Goal: Task Accomplishment & Management: Use online tool/utility

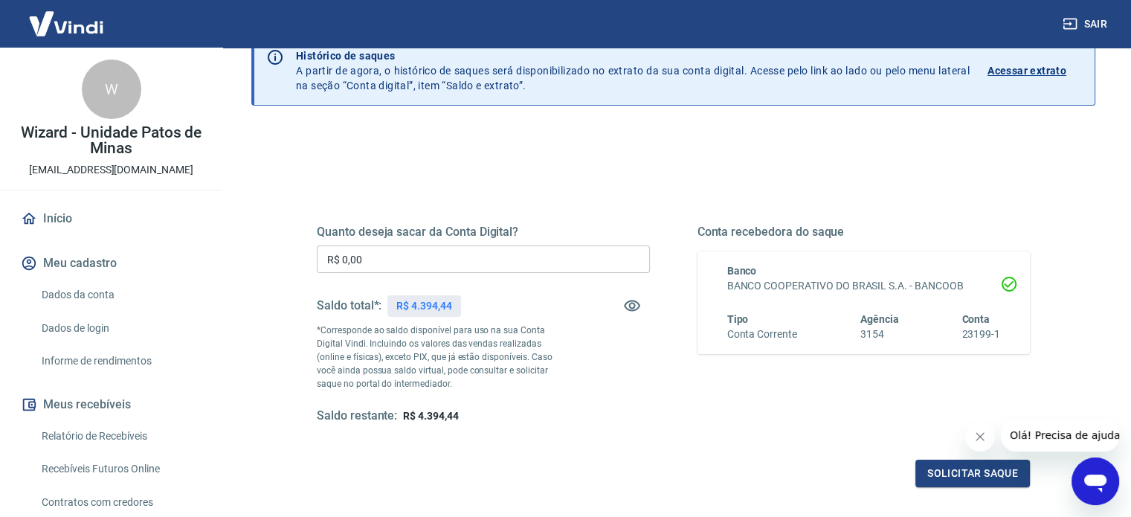
scroll to position [74, 0]
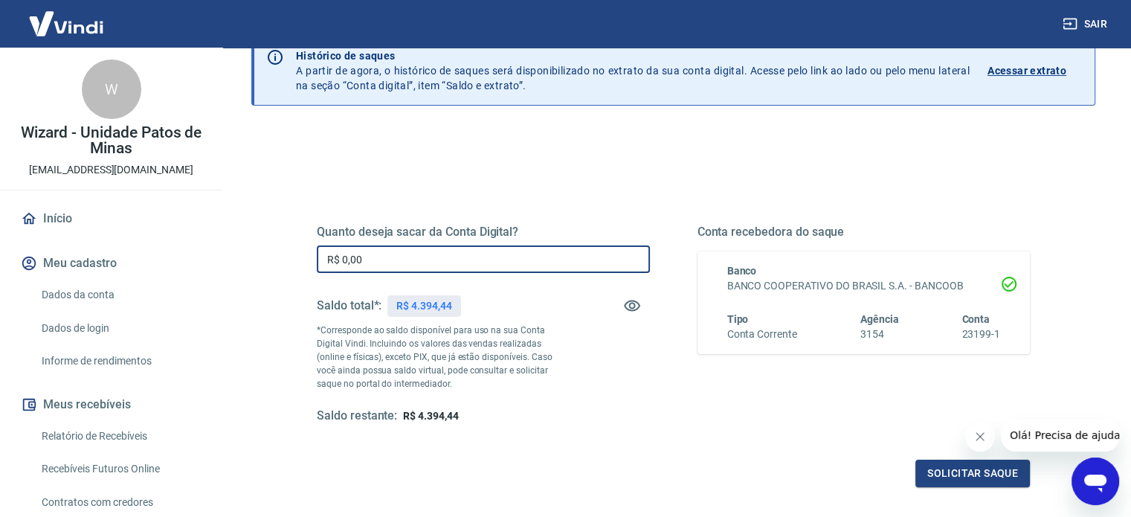
click at [381, 258] on input "R$ 0,00" at bounding box center [483, 259] width 333 height 28
type input "R$ 4.394,44"
click at [957, 469] on button "Solicitar saque" at bounding box center [973, 474] width 115 height 28
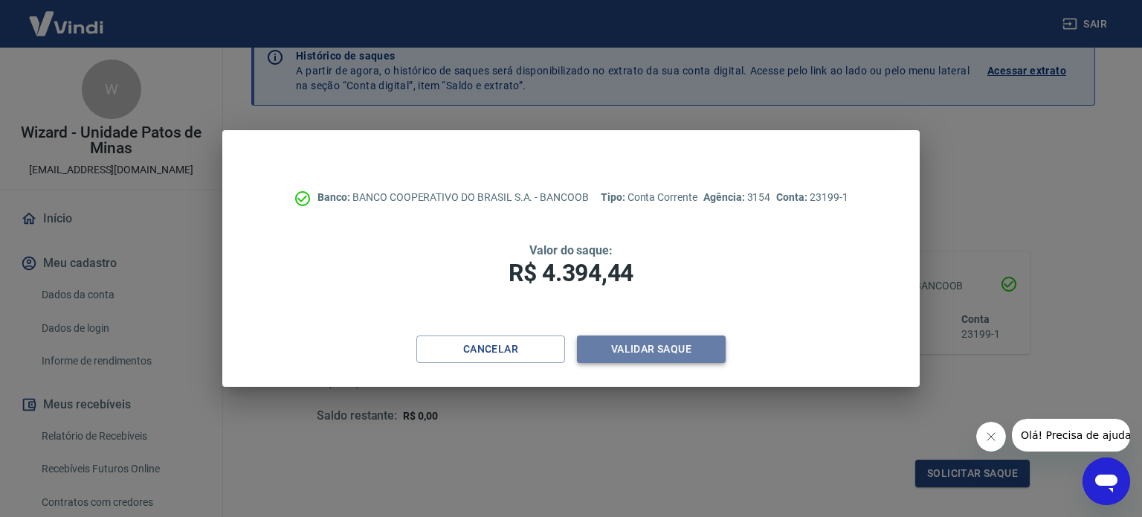
click at [647, 354] on button "Validar saque" at bounding box center [651, 349] width 149 height 28
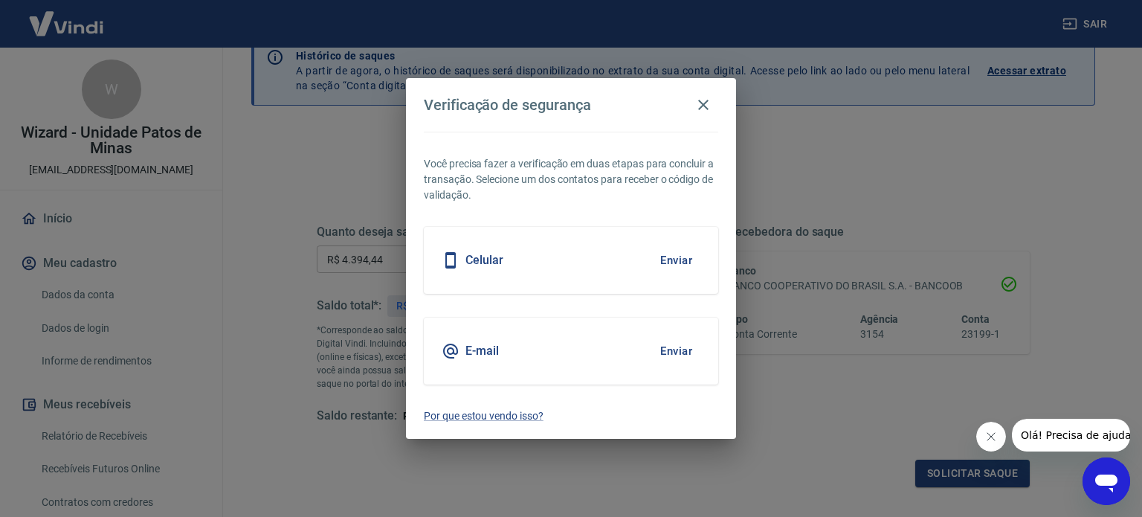
click at [699, 262] on button "Enviar" at bounding box center [676, 260] width 48 height 31
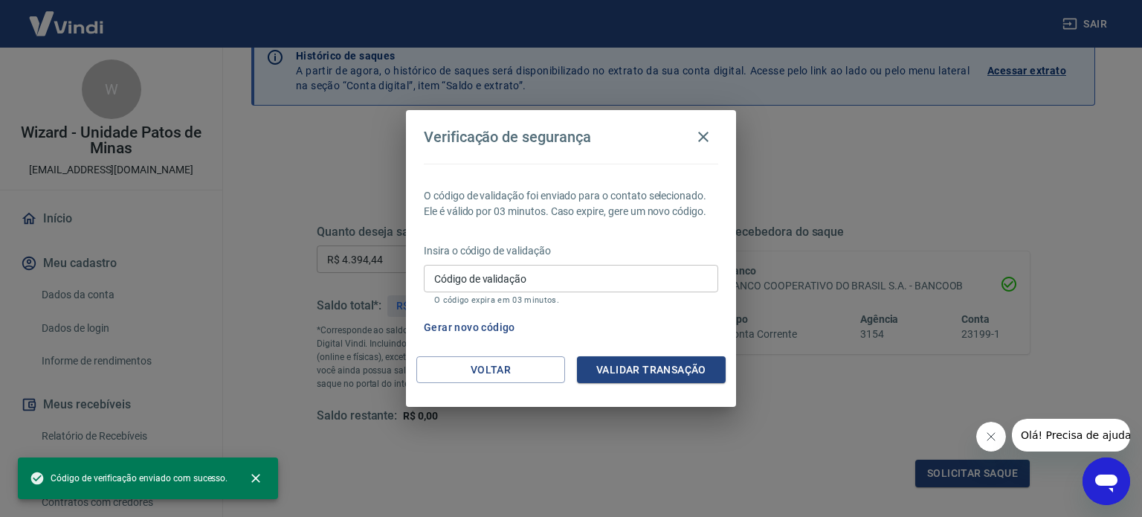
click at [586, 282] on input "Código de validação" at bounding box center [571, 279] width 295 height 28
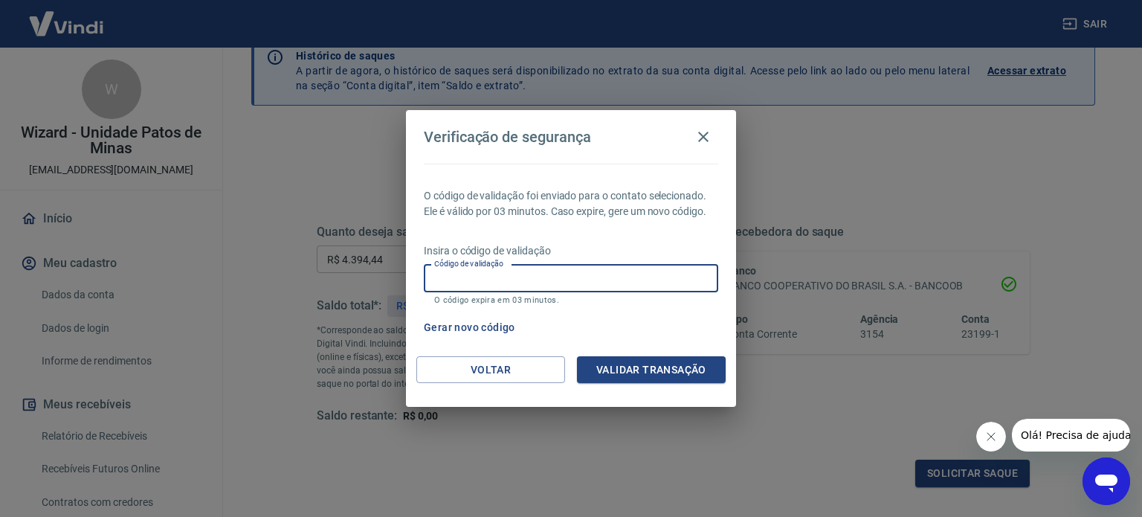
click at [662, 368] on button "Validar transação" at bounding box center [651, 370] width 149 height 28
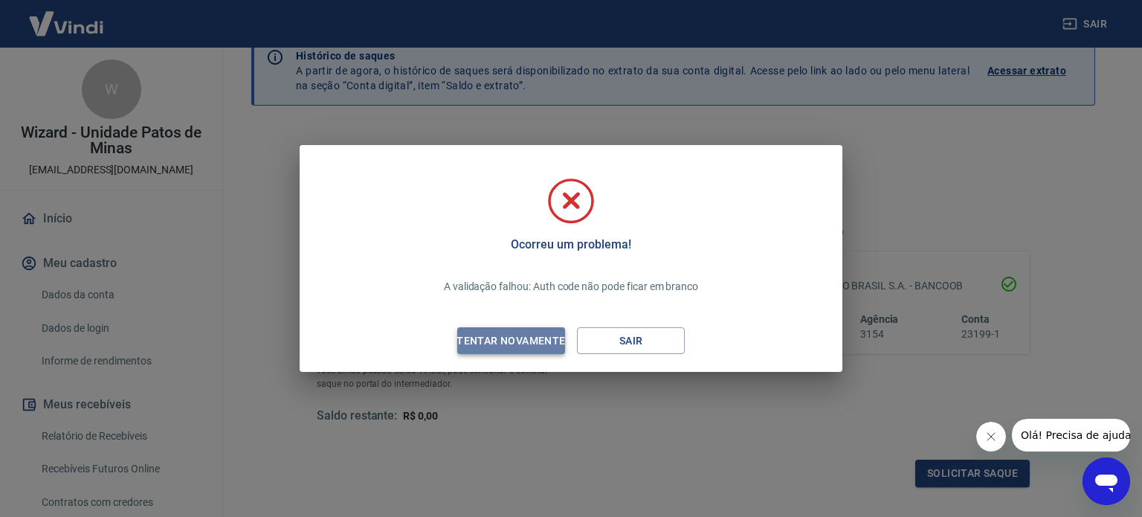
click at [518, 341] on div "Tentar novamente" at bounding box center [511, 341] width 144 height 19
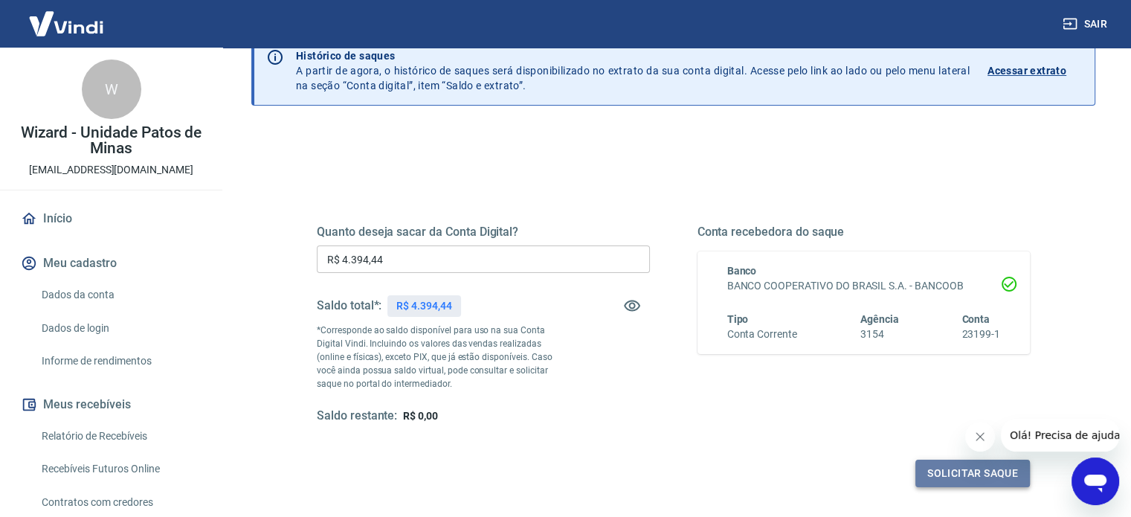
click at [955, 472] on button "Solicitar saque" at bounding box center [973, 474] width 115 height 28
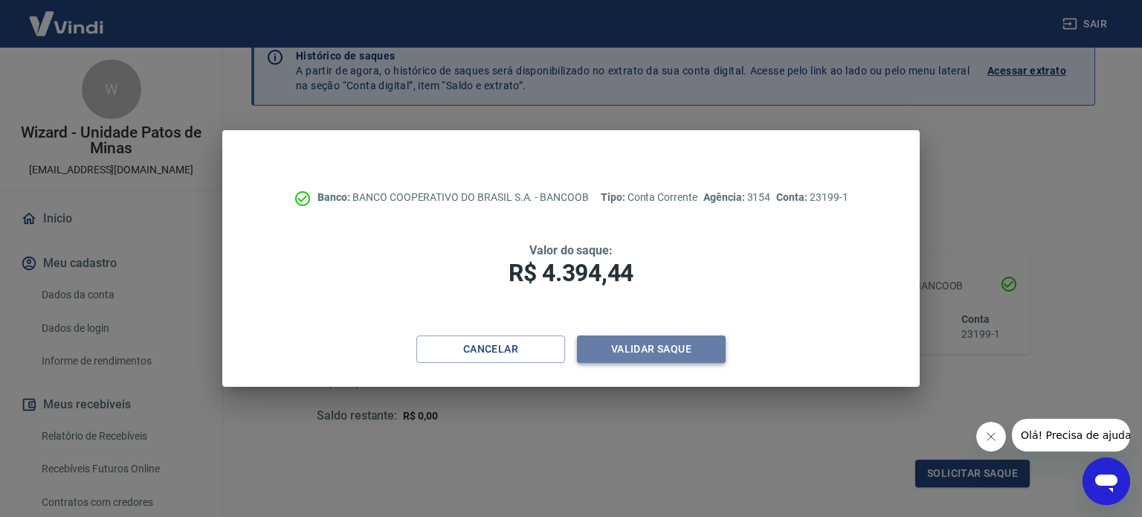
click at [646, 350] on button "Validar saque" at bounding box center [651, 349] width 149 height 28
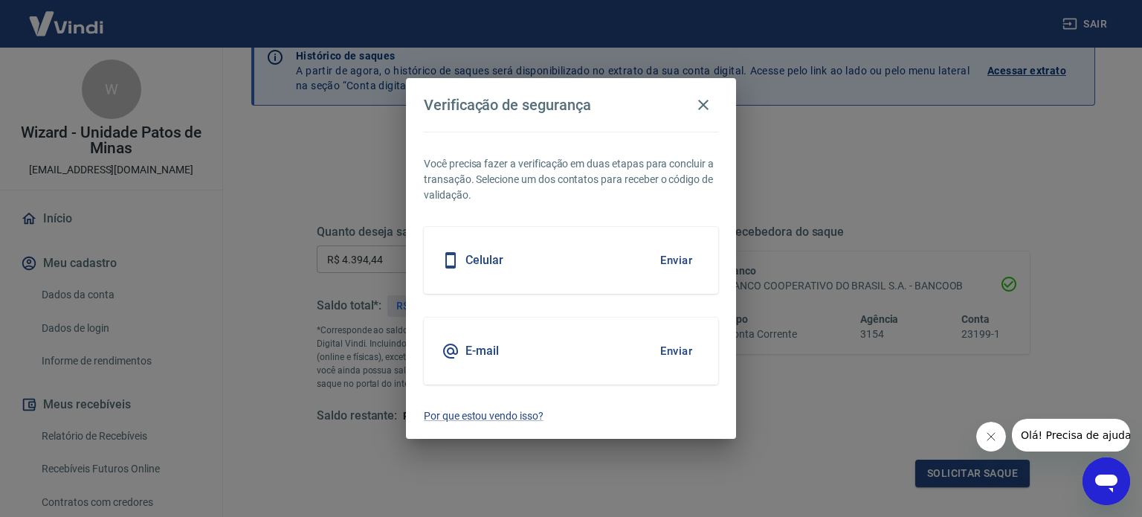
click at [664, 258] on button "Enviar" at bounding box center [676, 260] width 48 height 31
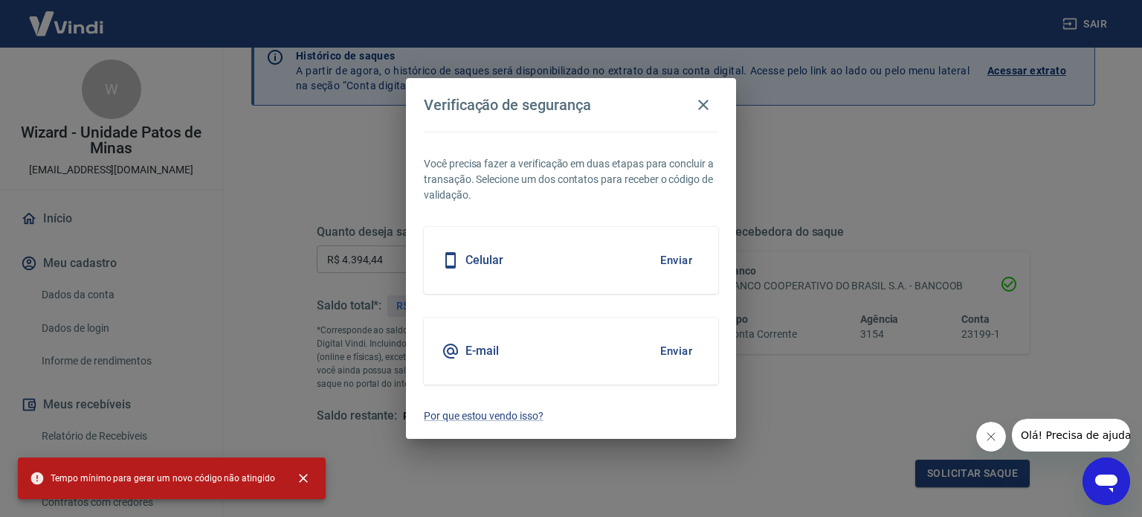
click at [664, 258] on button "Enviar" at bounding box center [676, 260] width 48 height 31
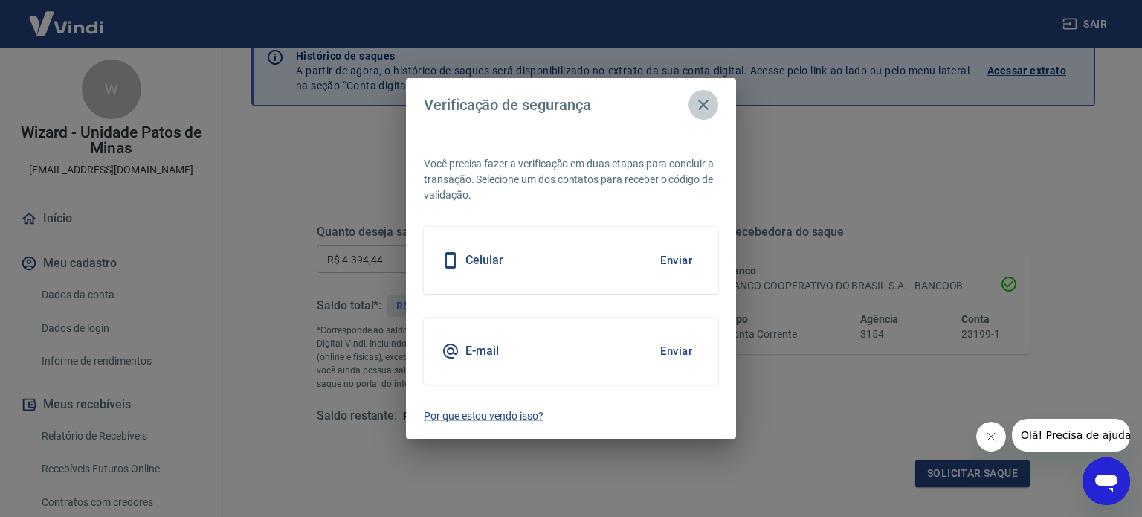
click at [702, 103] on icon "button" at bounding box center [704, 105] width 18 height 18
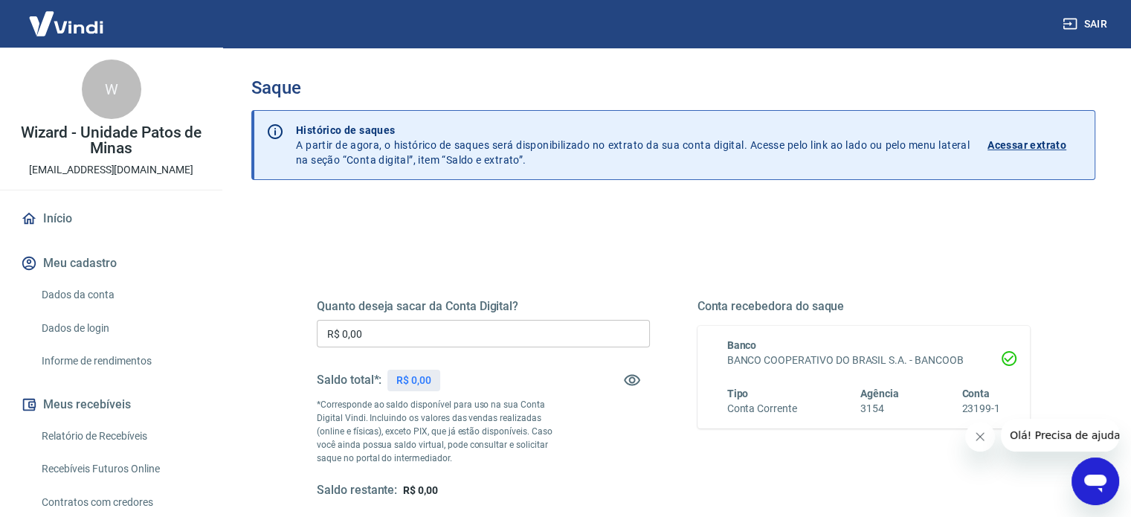
click at [408, 332] on input "R$ 0,00" at bounding box center [483, 334] width 333 height 28
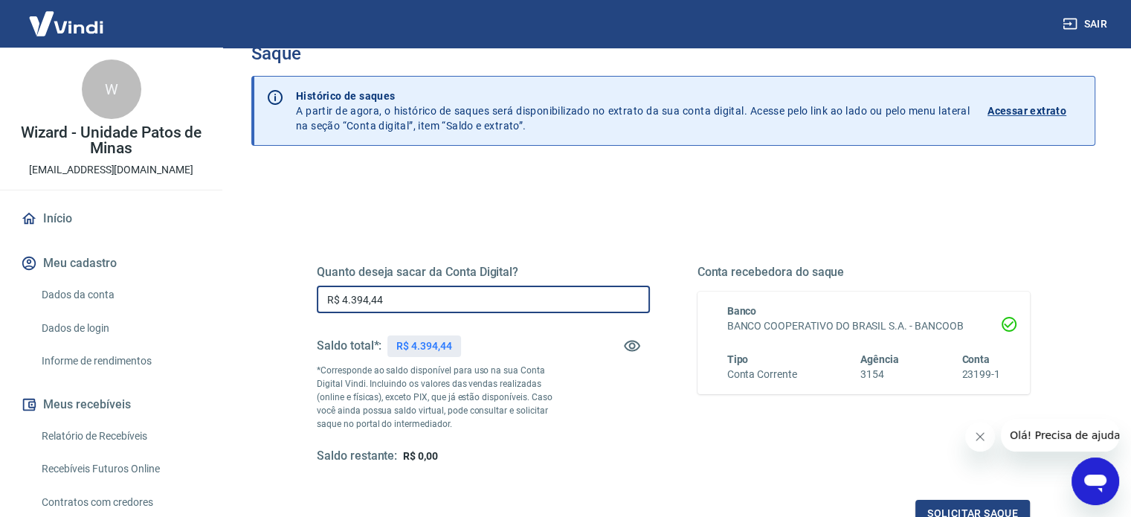
scroll to position [149, 0]
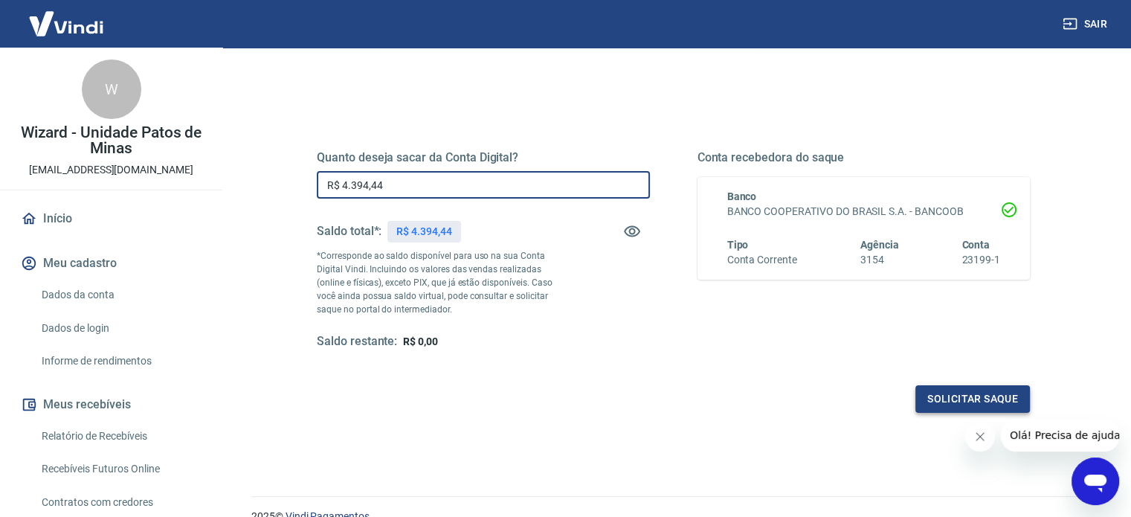
type input "R$ 4.394,44"
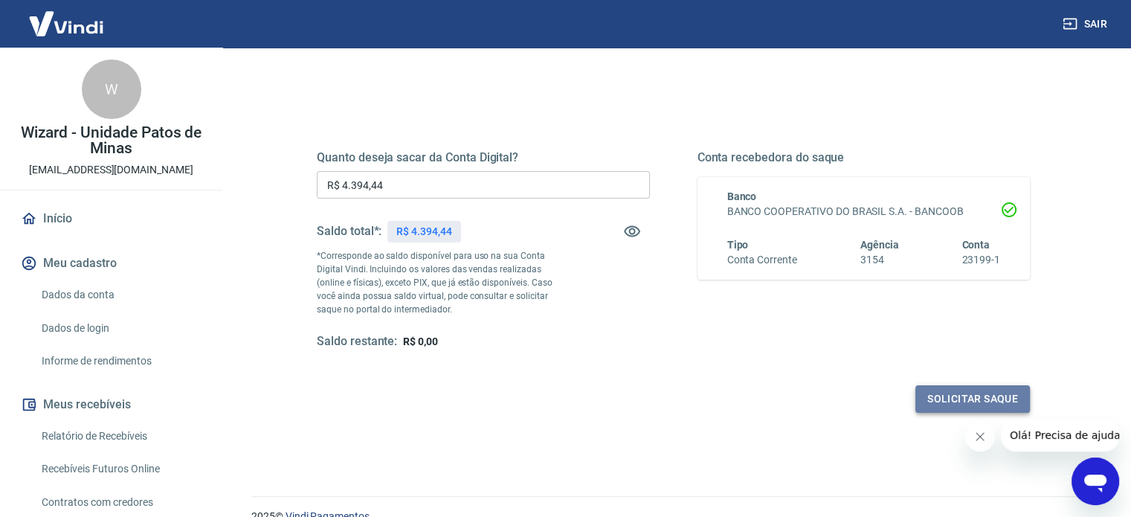
click at [931, 401] on button "Solicitar saque" at bounding box center [973, 399] width 115 height 28
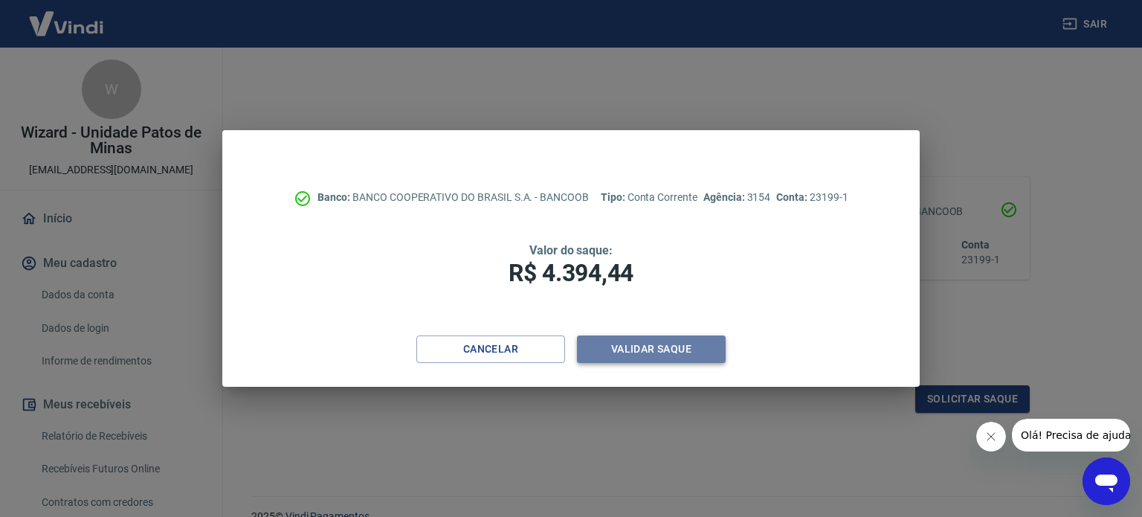
click at [660, 347] on button "Validar saque" at bounding box center [651, 349] width 149 height 28
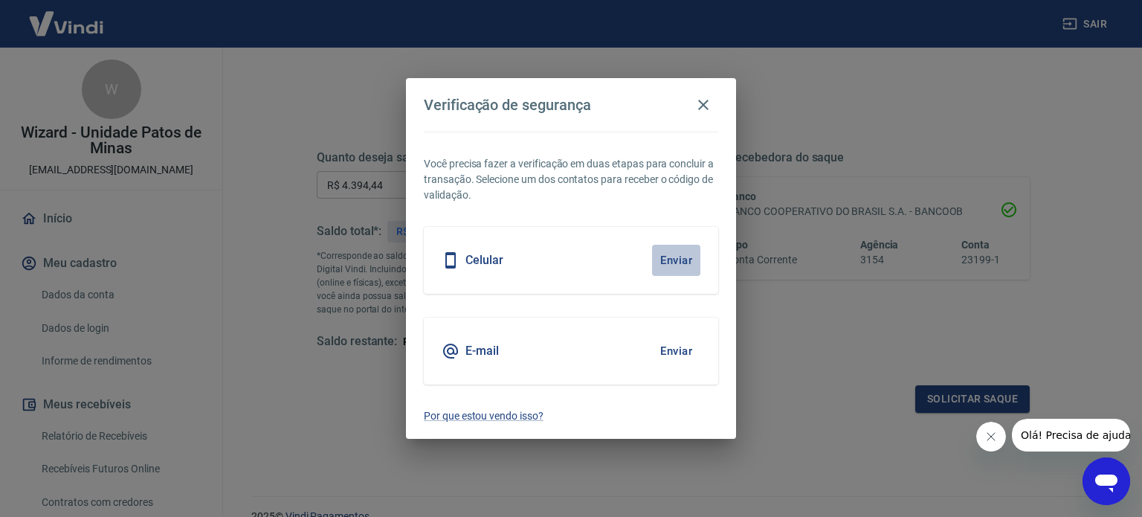
click at [678, 257] on button "Enviar" at bounding box center [676, 260] width 48 height 31
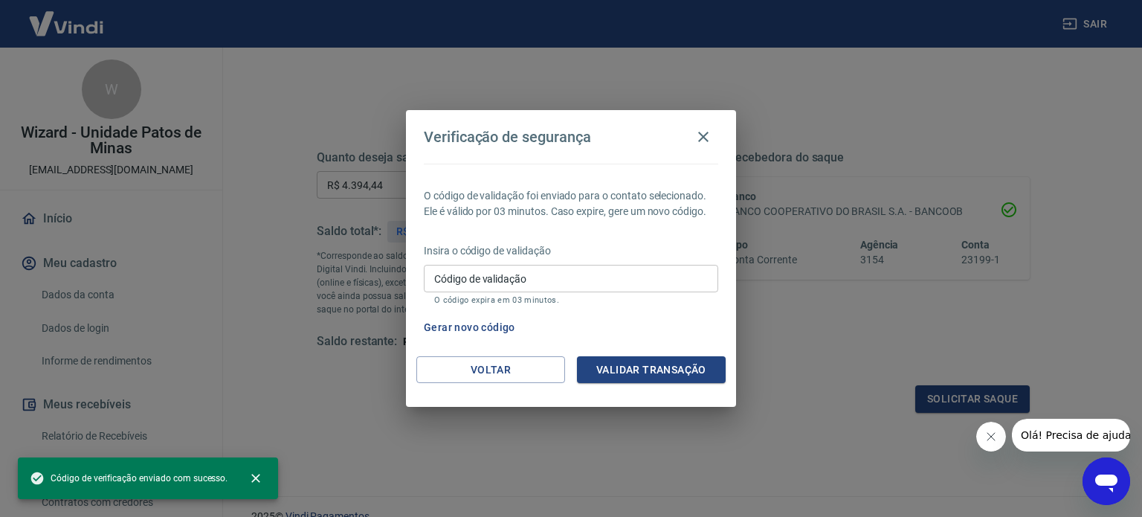
click at [678, 257] on p "Insira o código de validação" at bounding box center [571, 251] width 295 height 16
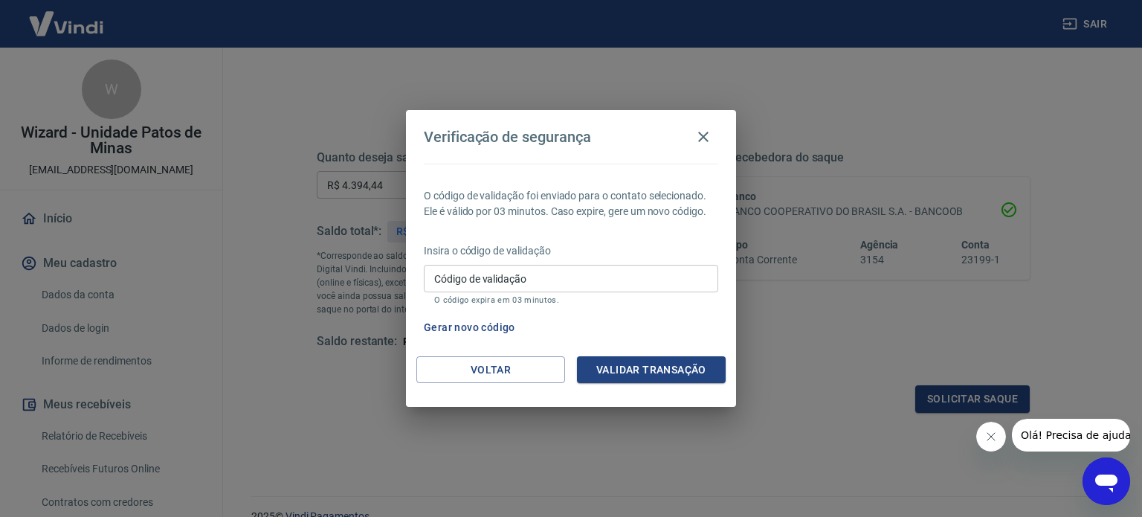
click at [678, 273] on input "Código de validação" at bounding box center [571, 279] width 295 height 28
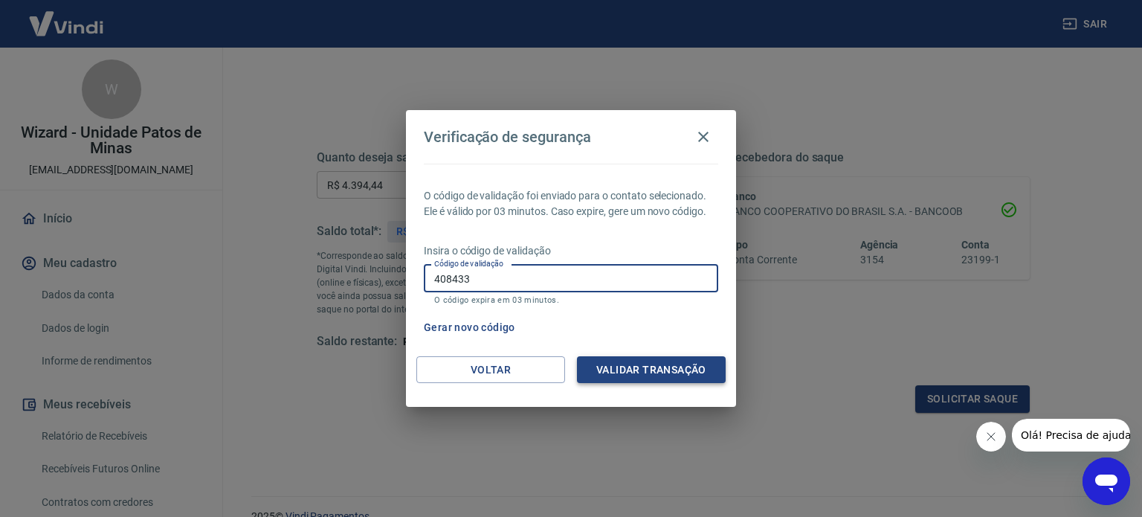
type input "408433"
click at [620, 365] on button "Validar transação" at bounding box center [651, 370] width 149 height 28
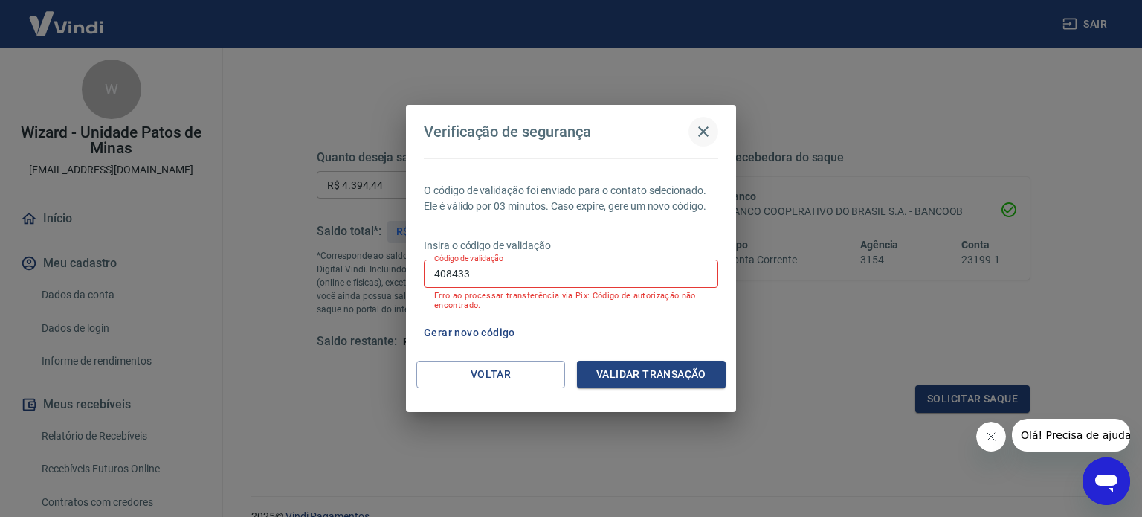
click at [698, 127] on icon "button" at bounding box center [704, 132] width 18 height 18
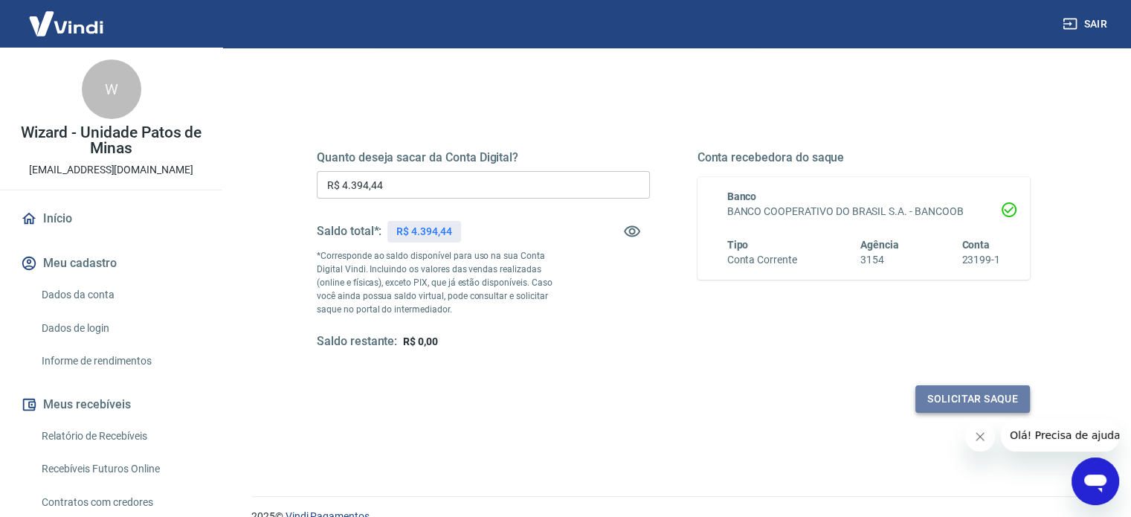
click at [960, 403] on button "Solicitar saque" at bounding box center [973, 399] width 115 height 28
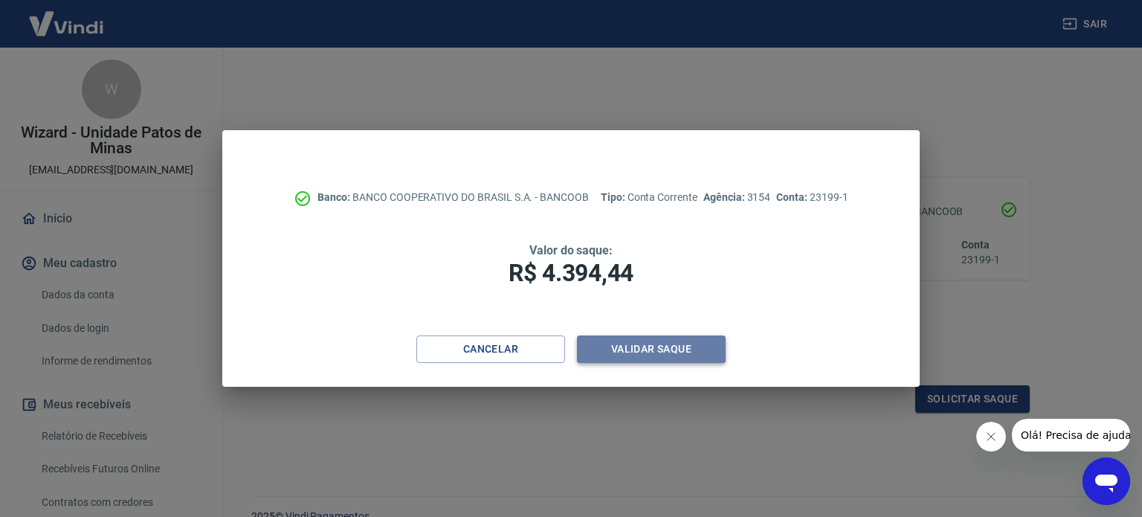
click at [680, 344] on button "Validar saque" at bounding box center [651, 349] width 149 height 28
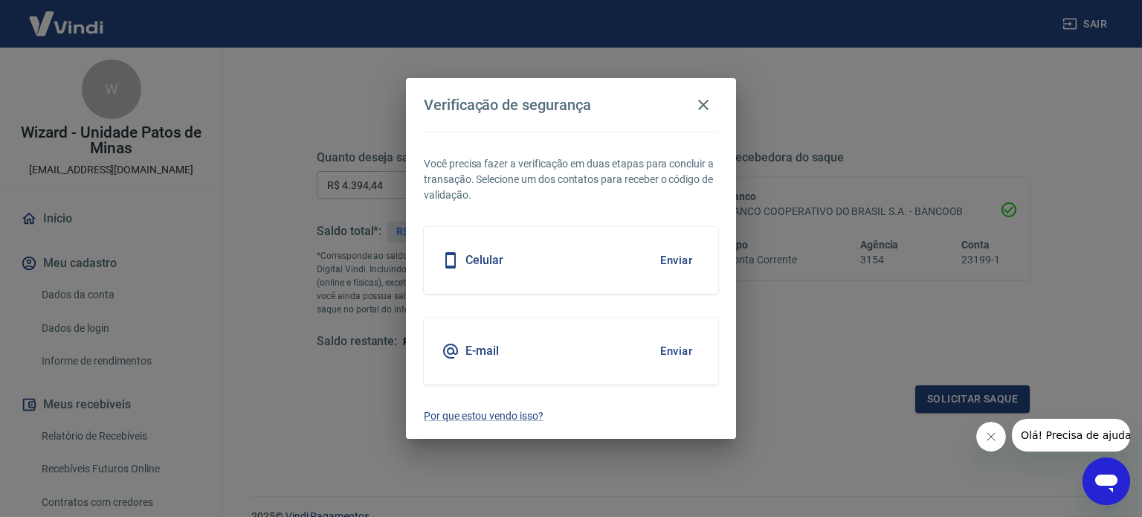
click at [677, 257] on button "Enviar" at bounding box center [676, 260] width 48 height 31
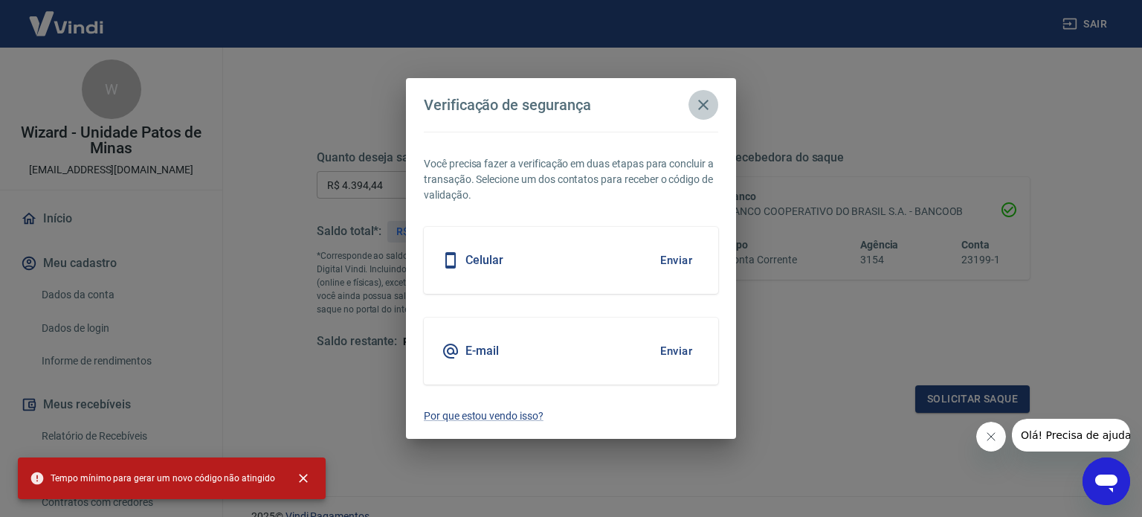
click at [705, 104] on icon "button" at bounding box center [704, 105] width 18 height 18
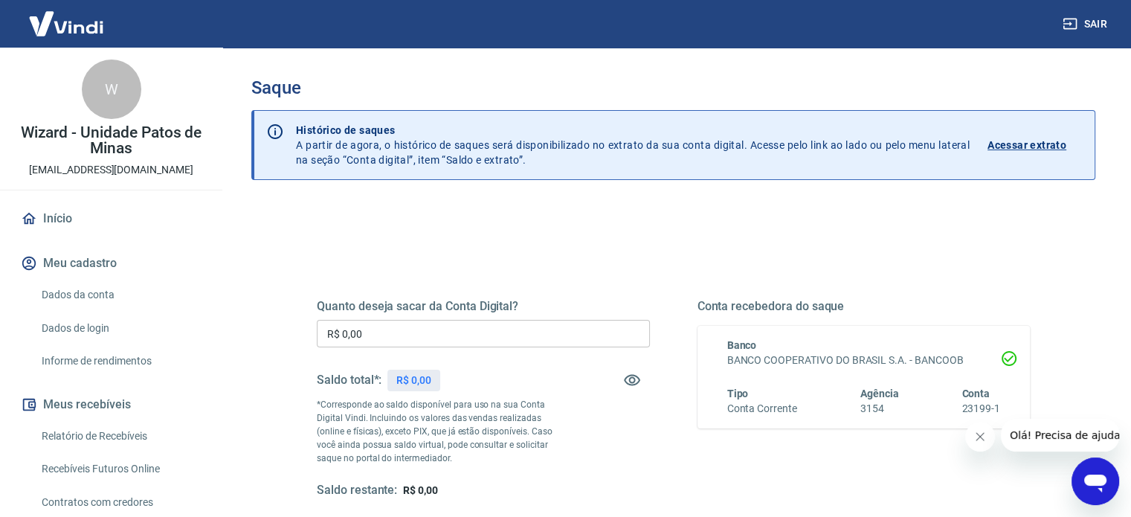
click at [402, 332] on input "R$ 0,00" at bounding box center [483, 334] width 333 height 28
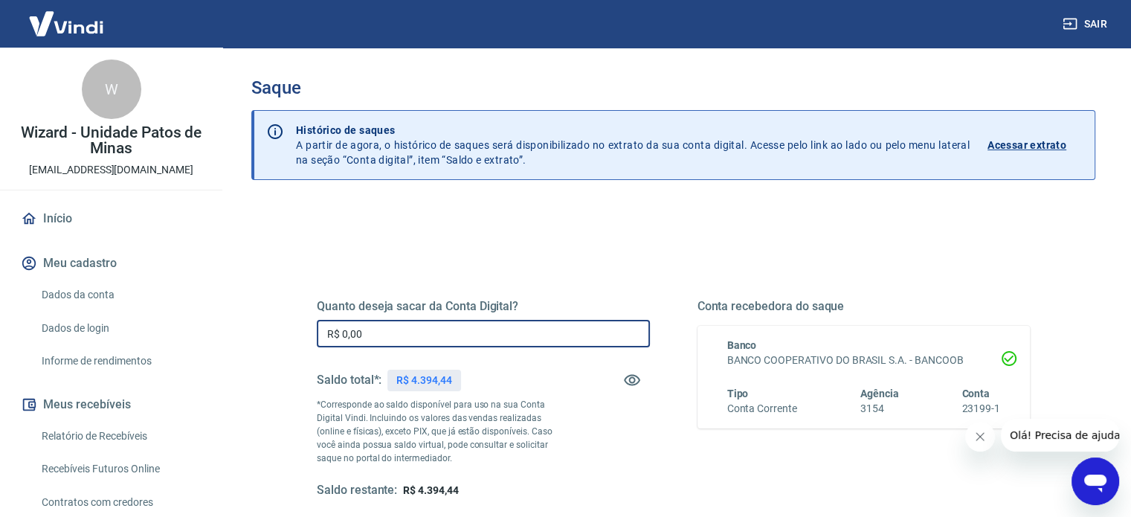
click at [402, 332] on input "R$ 0,00" at bounding box center [483, 334] width 333 height 28
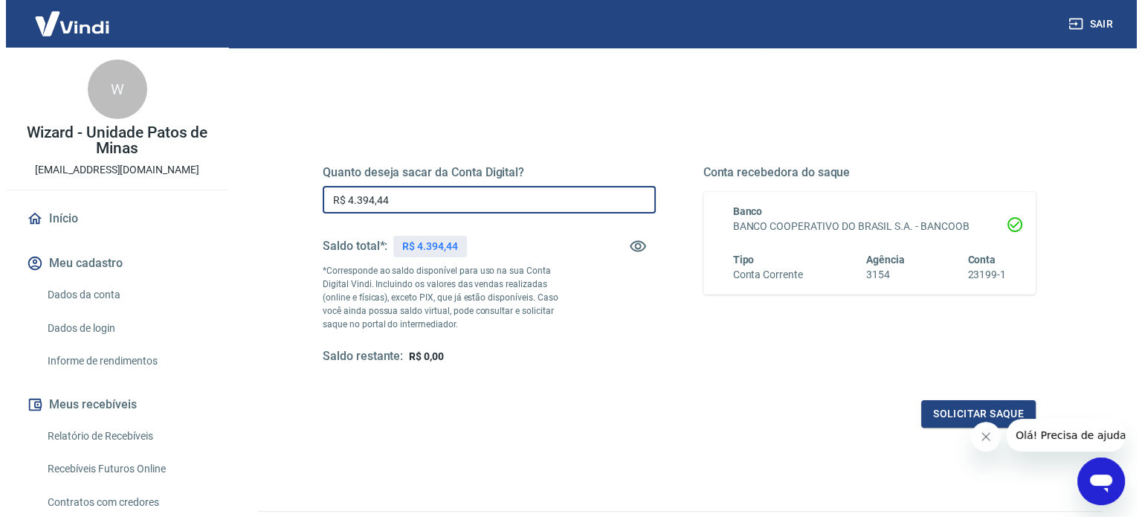
scroll to position [149, 0]
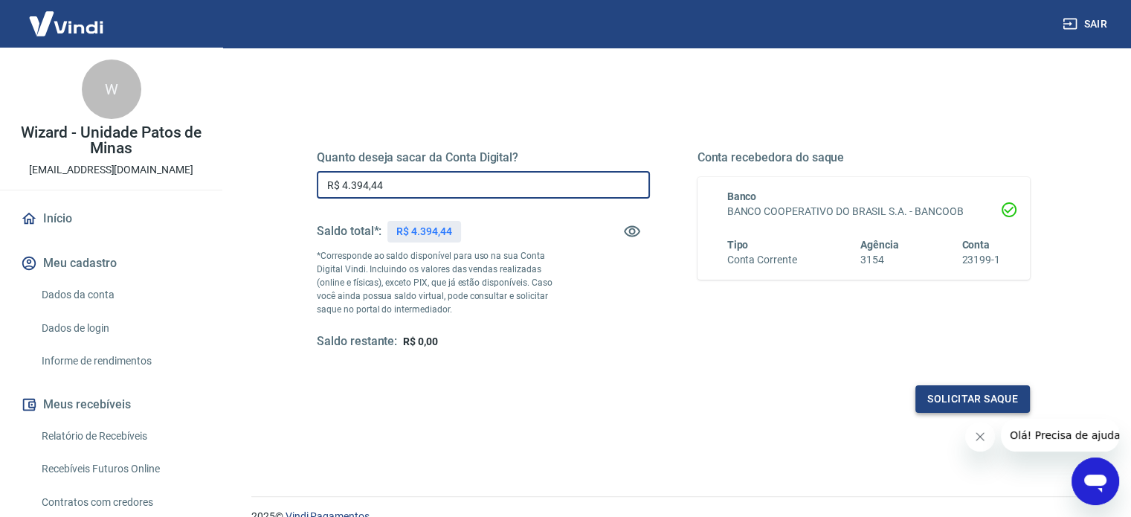
type input "R$ 4.394,44"
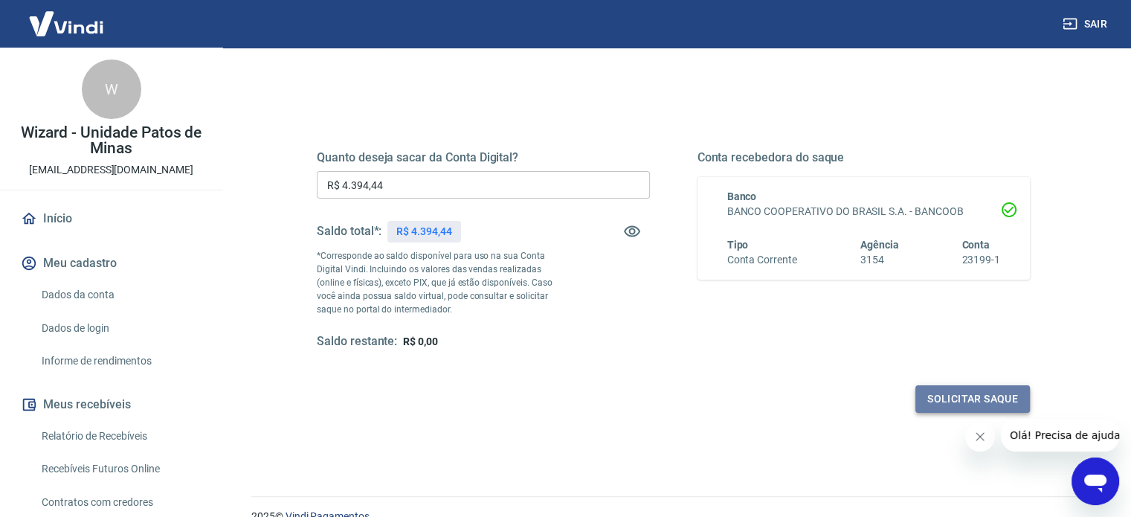
click at [962, 396] on button "Solicitar saque" at bounding box center [973, 399] width 115 height 28
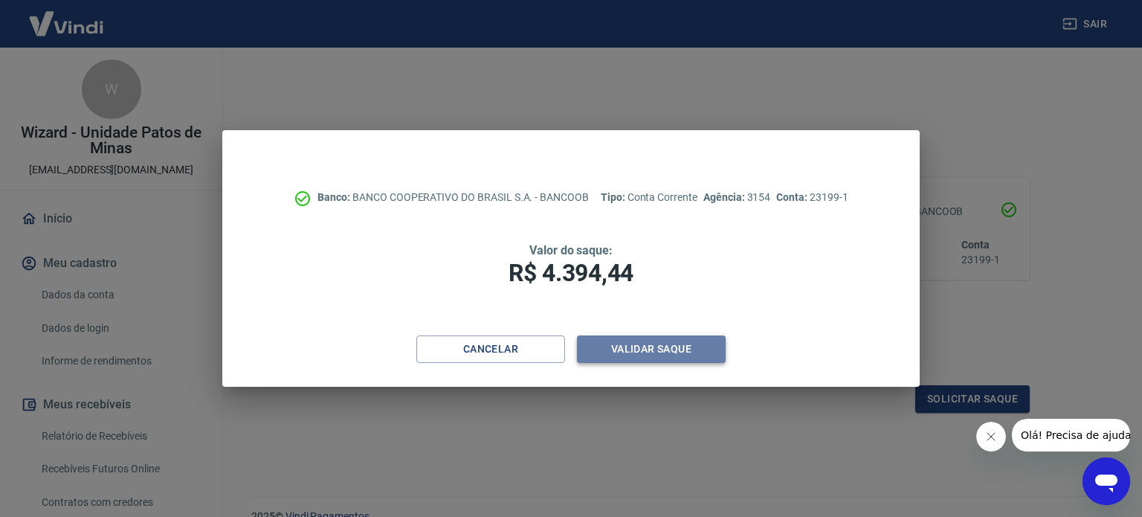
click at [649, 351] on button "Validar saque" at bounding box center [651, 349] width 149 height 28
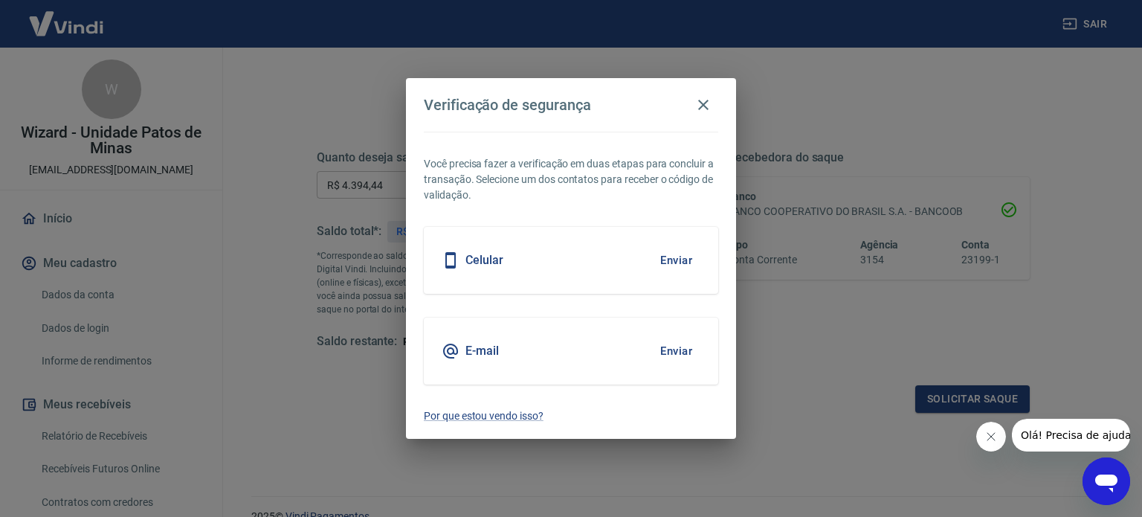
click at [676, 257] on button "Enviar" at bounding box center [676, 260] width 48 height 31
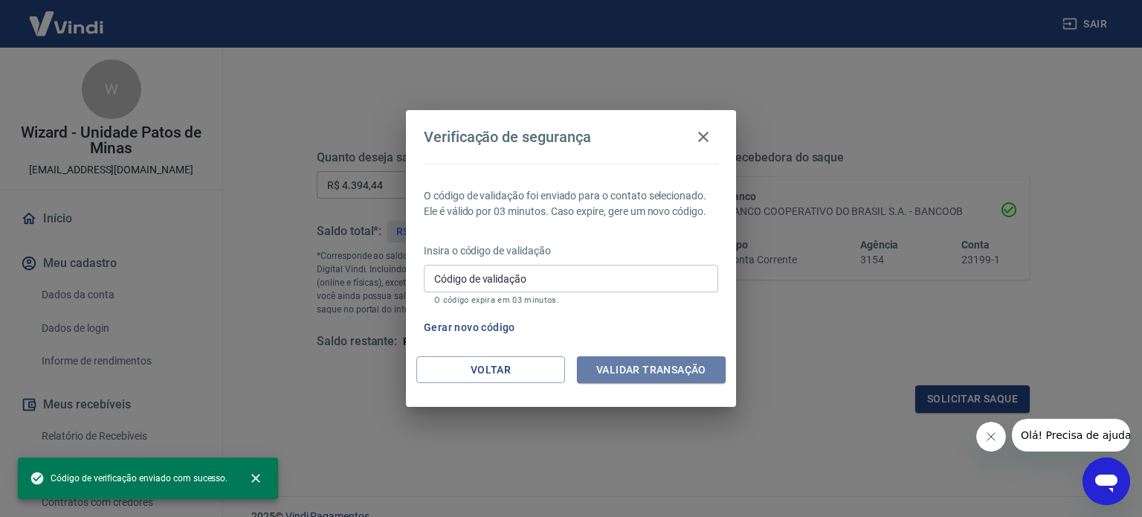
click at [650, 367] on button "Validar transação" at bounding box center [651, 370] width 149 height 28
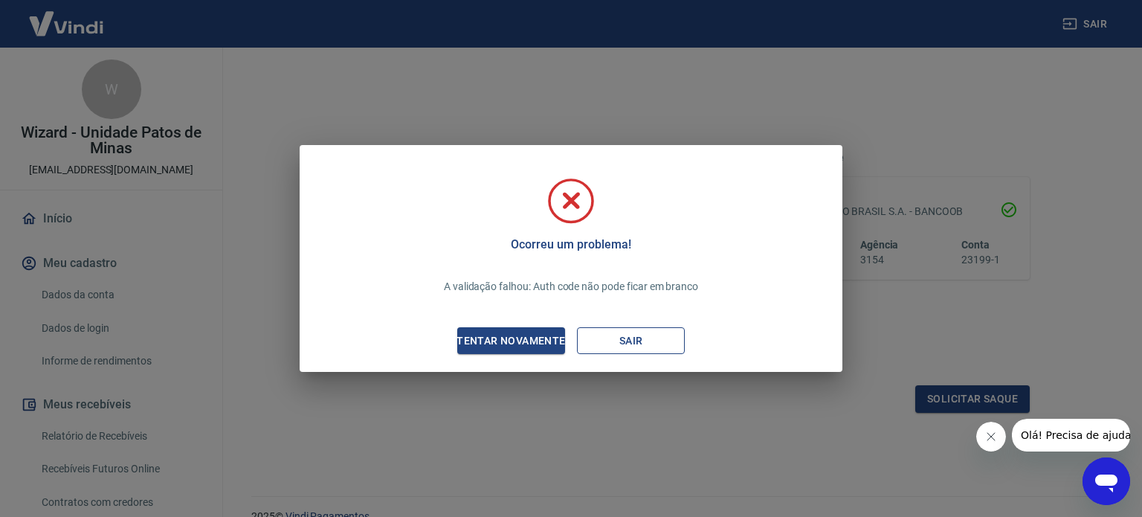
click at [637, 344] on button "Sair" at bounding box center [631, 341] width 108 height 28
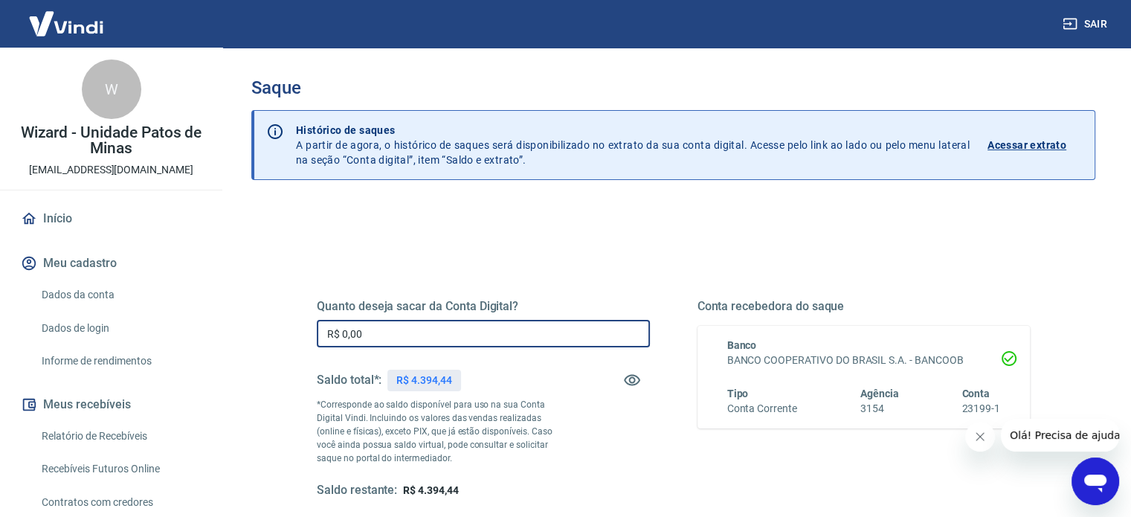
click at [396, 338] on input "R$ 0,00" at bounding box center [483, 334] width 333 height 28
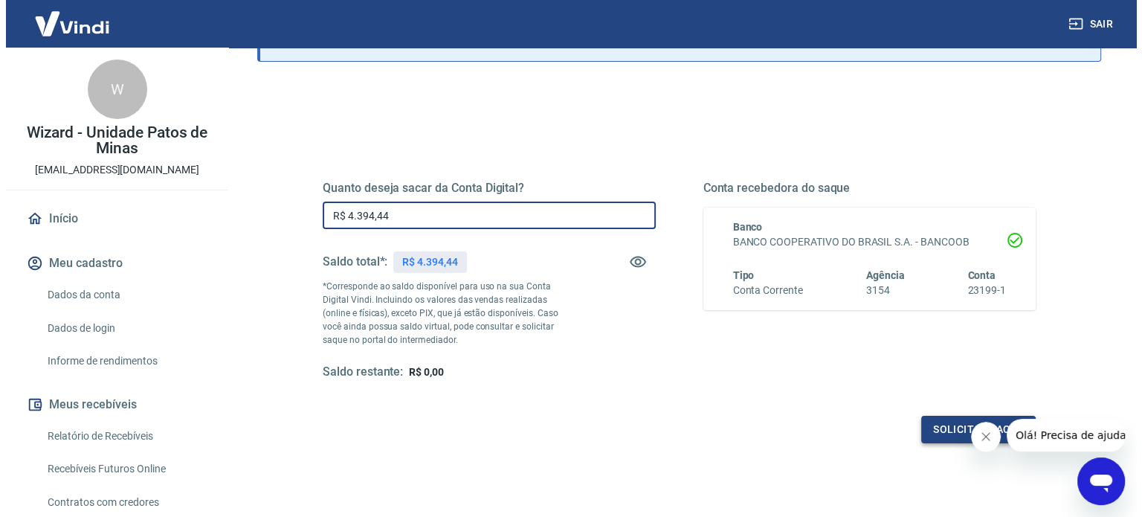
scroll to position [149, 0]
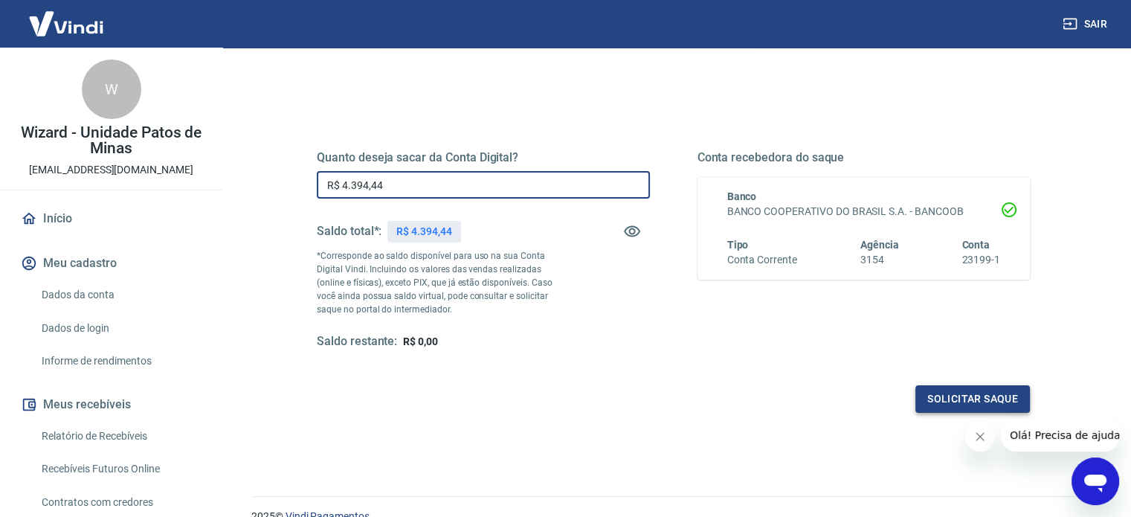
type input "R$ 4.394,44"
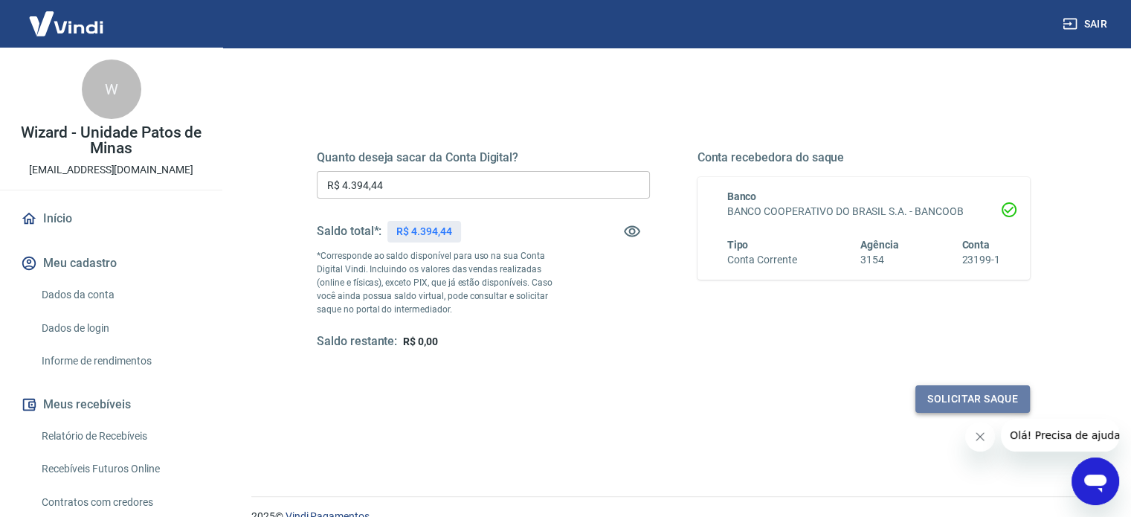
click at [992, 396] on button "Solicitar saque" at bounding box center [973, 399] width 115 height 28
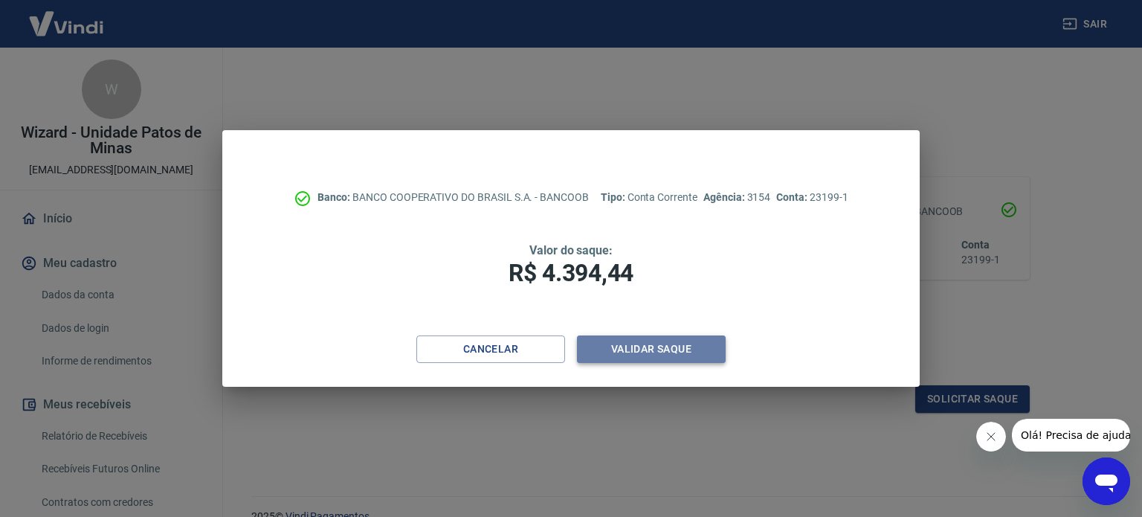
click at [705, 350] on button "Validar saque" at bounding box center [651, 349] width 149 height 28
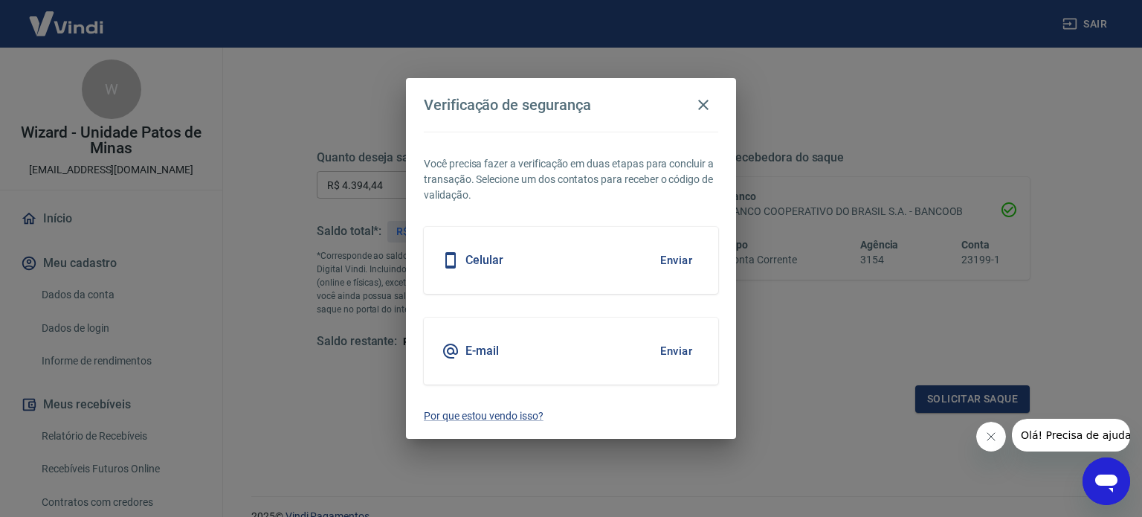
click at [664, 258] on button "Enviar" at bounding box center [676, 260] width 48 height 31
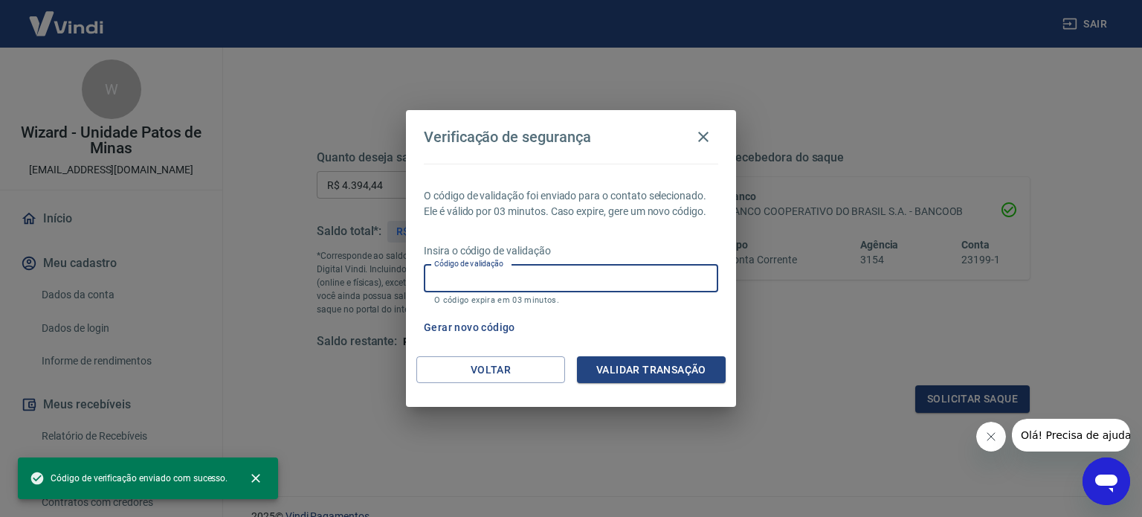
click at [468, 280] on input "Código de validação" at bounding box center [571, 279] width 295 height 28
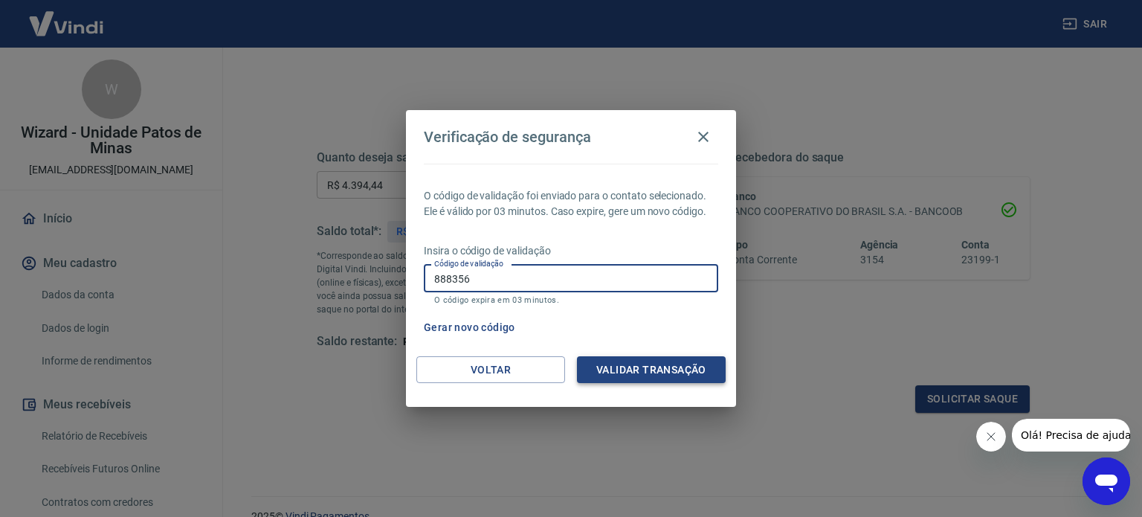
type input "888356"
click at [634, 368] on button "Validar transação" at bounding box center [651, 370] width 149 height 28
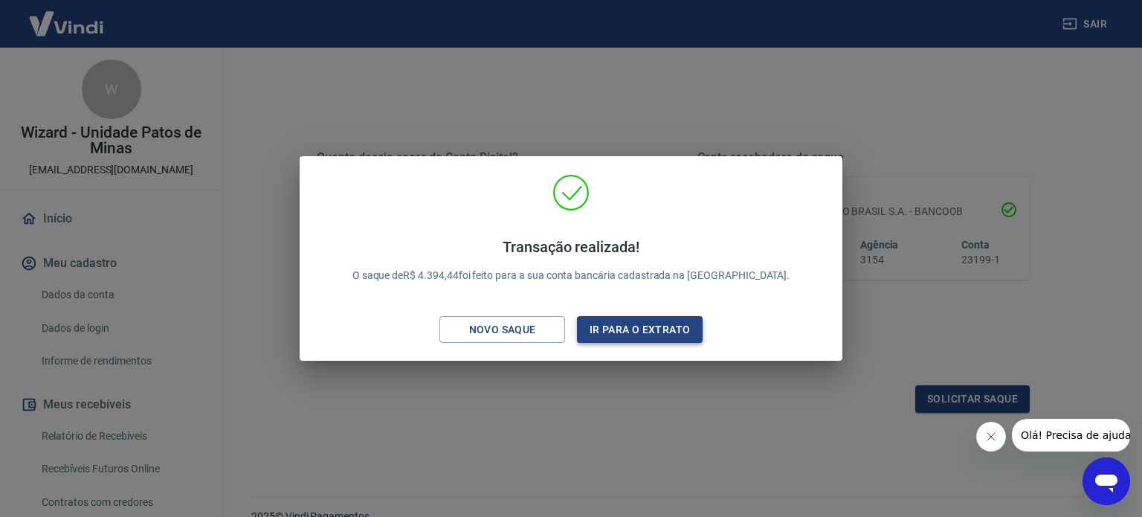
click at [629, 324] on button "Ir para o extrato" at bounding box center [640, 330] width 126 height 28
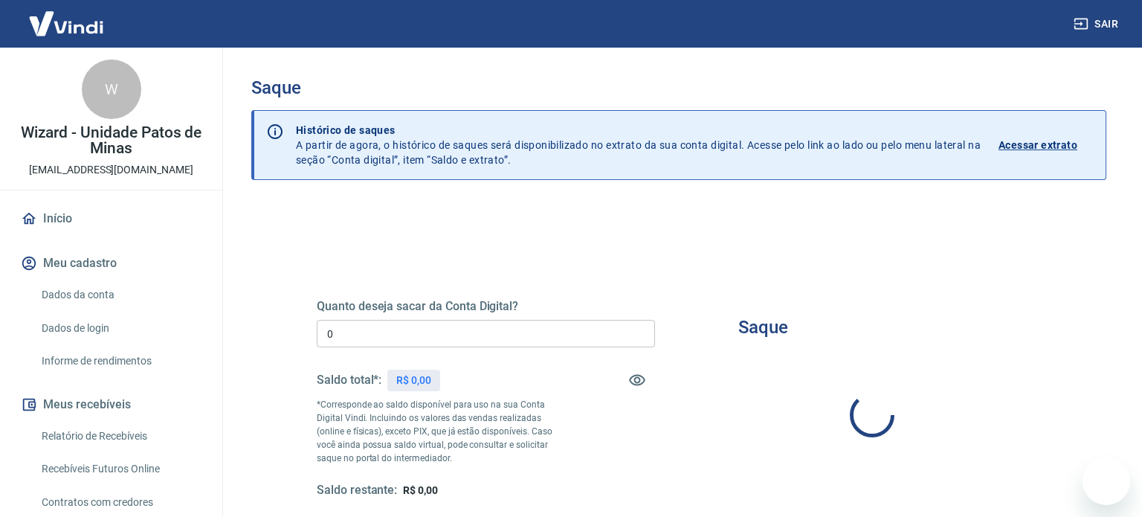
type input "R$ 0,00"
